Goal: Task Accomplishment & Management: Complete application form

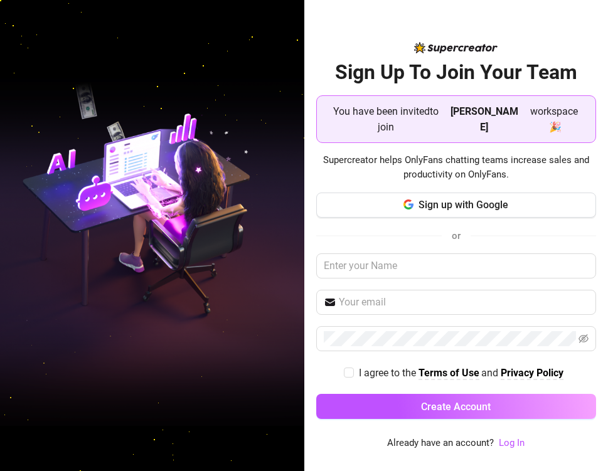
click at [221, 282] on img at bounding box center [152, 235] width 304 height 381
click at [522, 128] on span "workspace 🎉" at bounding box center [553, 118] width 62 height 31
click at [421, 269] on input "text" at bounding box center [456, 265] width 280 height 25
click at [369, 268] on input "text" at bounding box center [456, 265] width 280 height 25
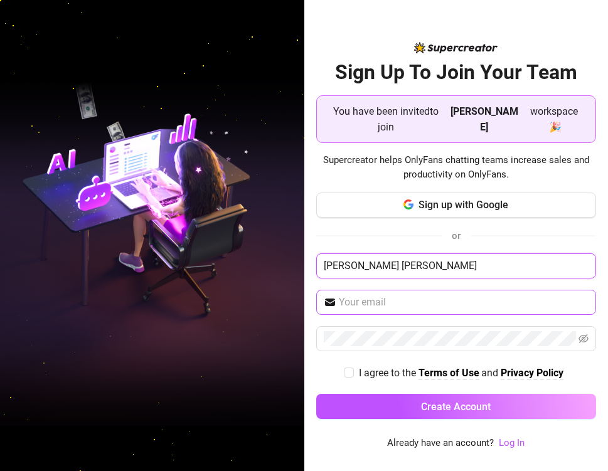
type input "[PERSON_NAME] [PERSON_NAME]"
click at [382, 305] on input "text" at bounding box center [464, 302] width 250 height 15
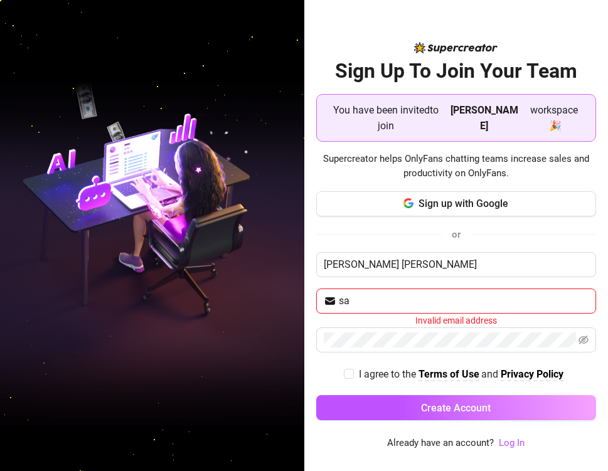
type input "[EMAIL_ADDRESS][DOMAIN_NAME]"
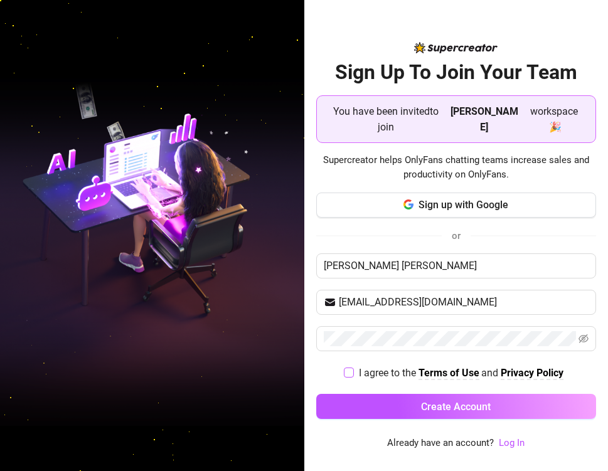
click at [349, 371] on input "I agree to the Terms of Use and Privacy Policy" at bounding box center [348, 371] width 9 height 9
checkbox input "true"
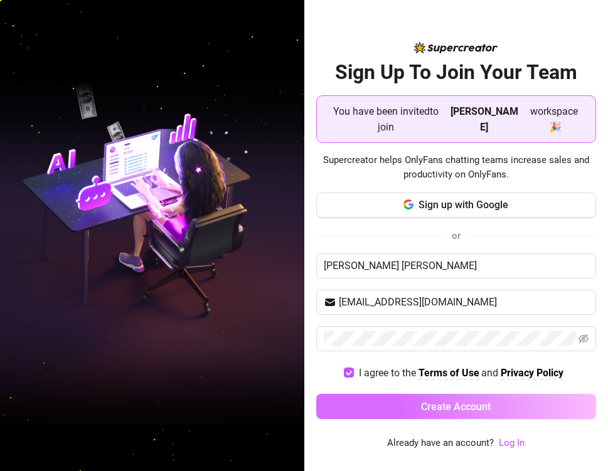
click at [469, 406] on span "Create Account" at bounding box center [456, 407] width 70 height 12
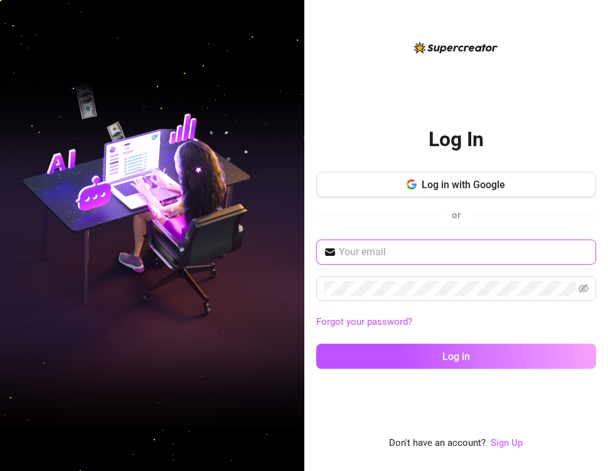
type input "[EMAIL_ADDRESS][DOMAIN_NAME]"
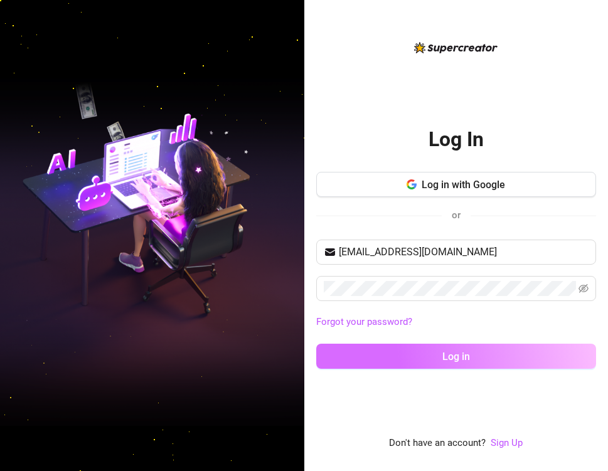
click at [473, 361] on button "Log in" at bounding box center [456, 356] width 280 height 25
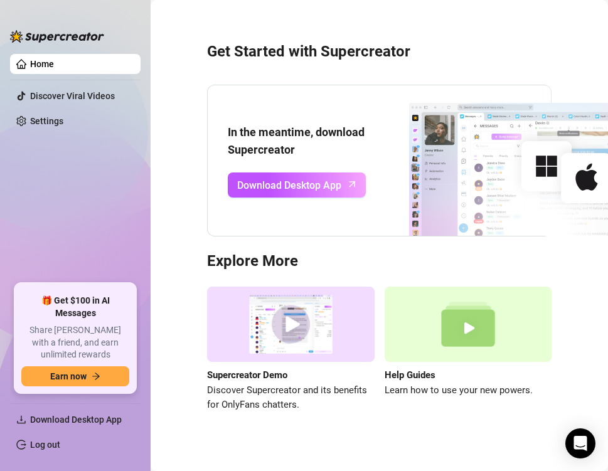
scroll to position [31, 0]
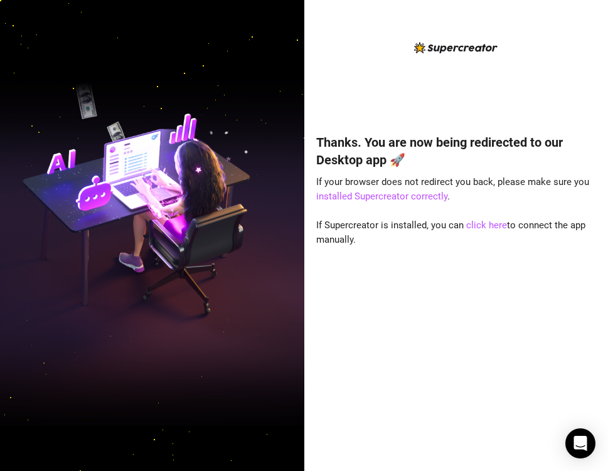
click at [124, 94] on img at bounding box center [152, 235] width 304 height 381
